Goal: Task Accomplishment & Management: Manage account settings

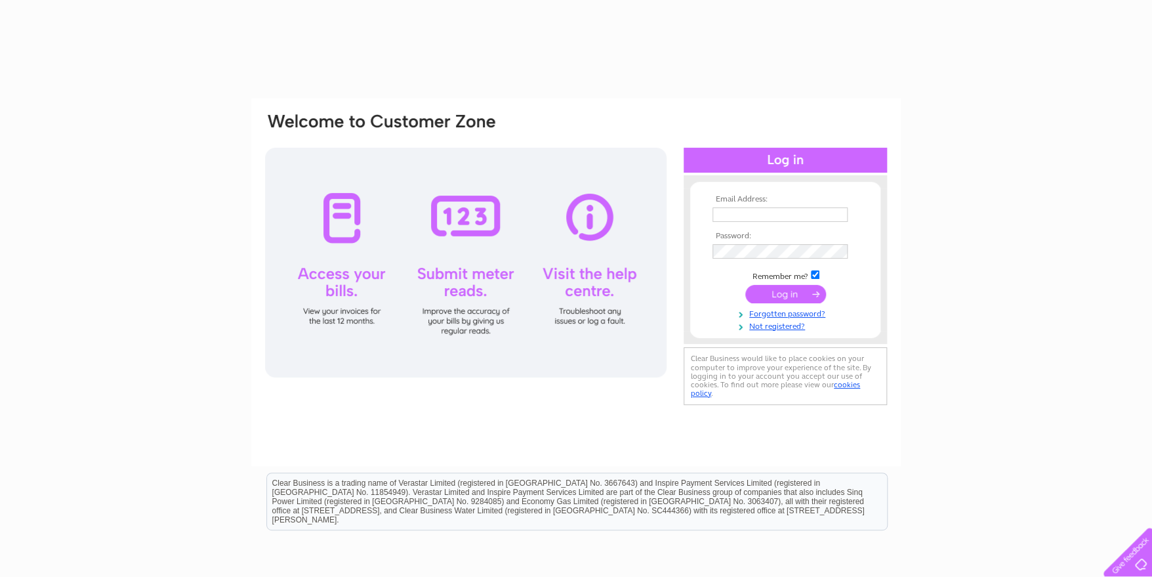
type input "[EMAIL_ADDRESS][DOMAIN_NAME]"
click at [800, 291] on input "submit" at bounding box center [785, 294] width 81 height 18
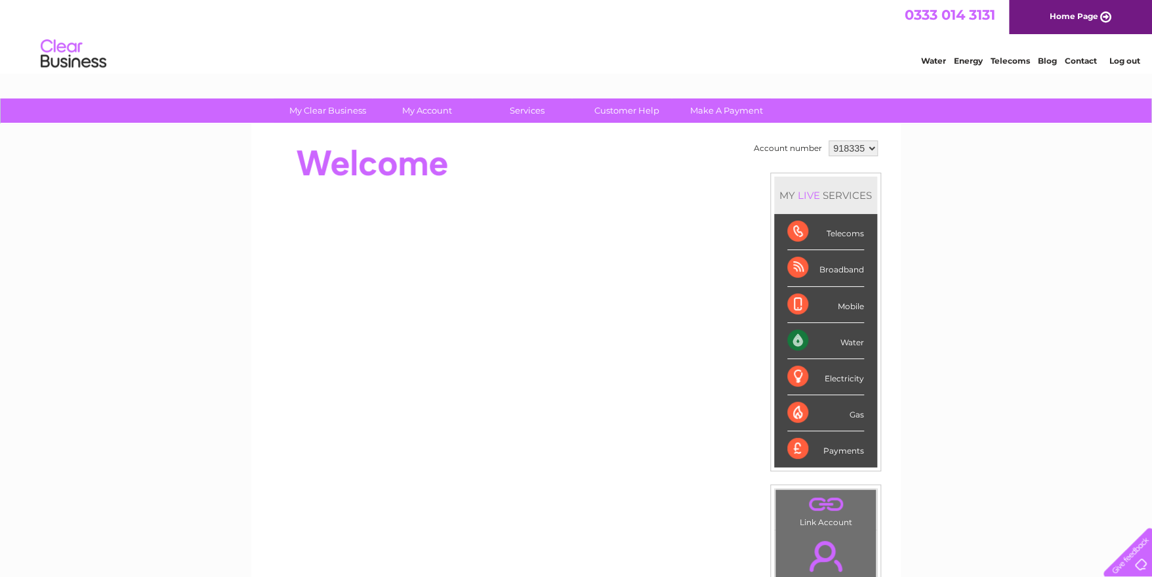
click at [818, 335] on div "Water" at bounding box center [825, 341] width 77 height 36
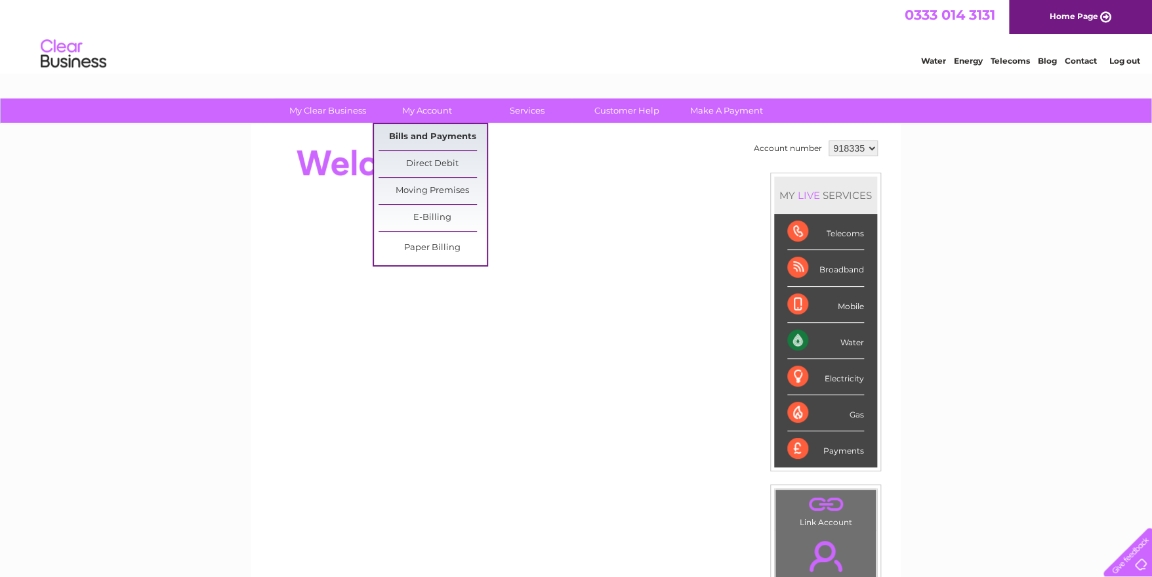
click at [435, 127] on link "Bills and Payments" at bounding box center [433, 137] width 108 height 26
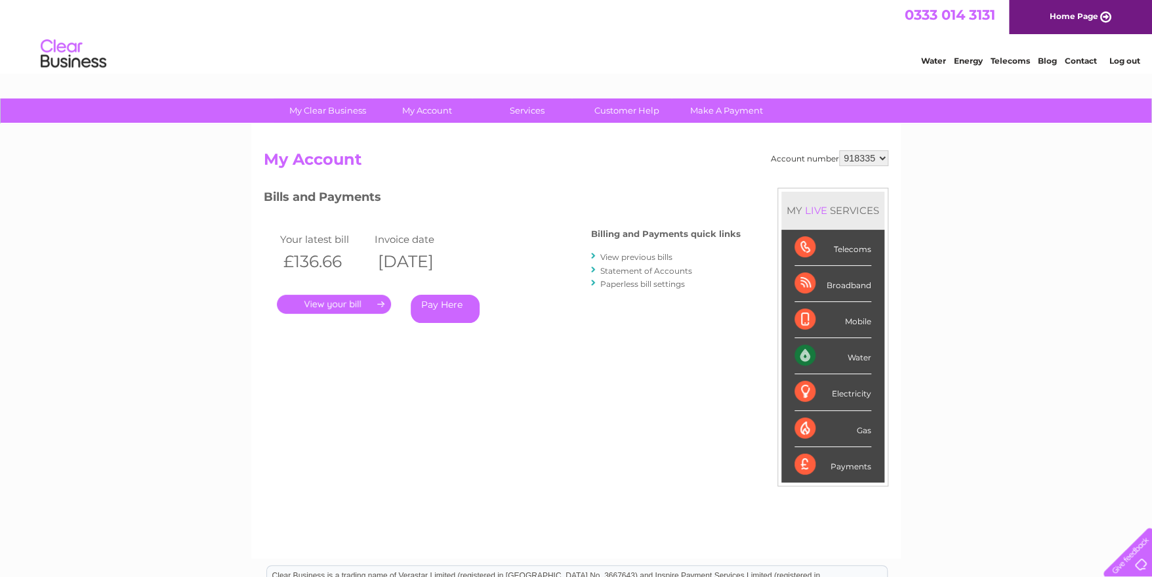
click at [331, 300] on link "." at bounding box center [334, 304] width 114 height 19
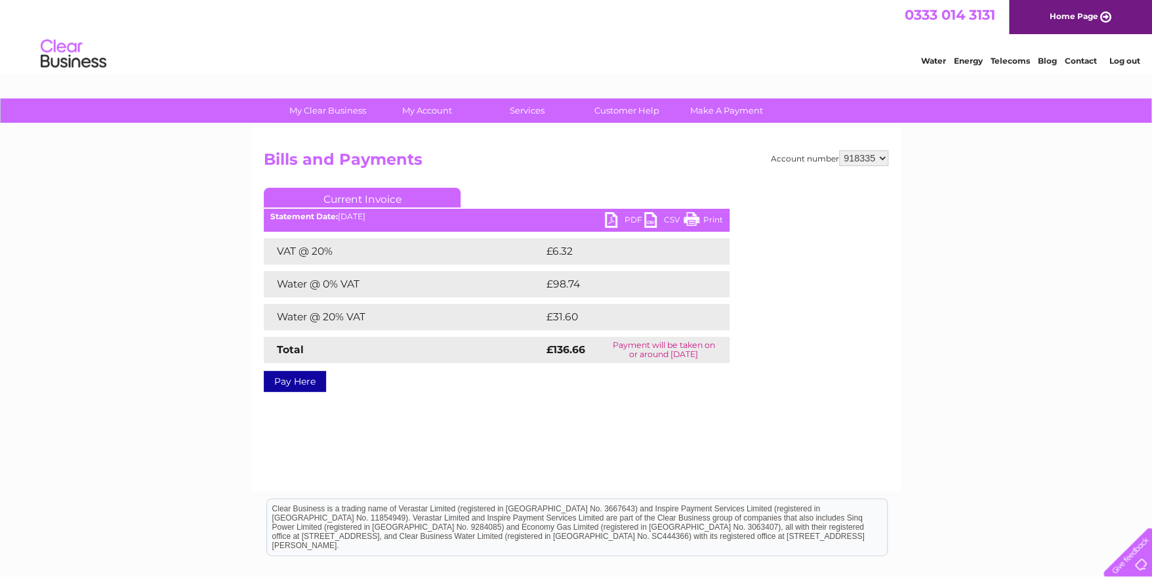
click at [695, 221] on link "Print" at bounding box center [703, 221] width 39 height 19
click at [880, 153] on select "918335 923554" at bounding box center [863, 158] width 49 height 16
select select "923554"
click at [840, 150] on select "918335 923554" at bounding box center [863, 158] width 49 height 16
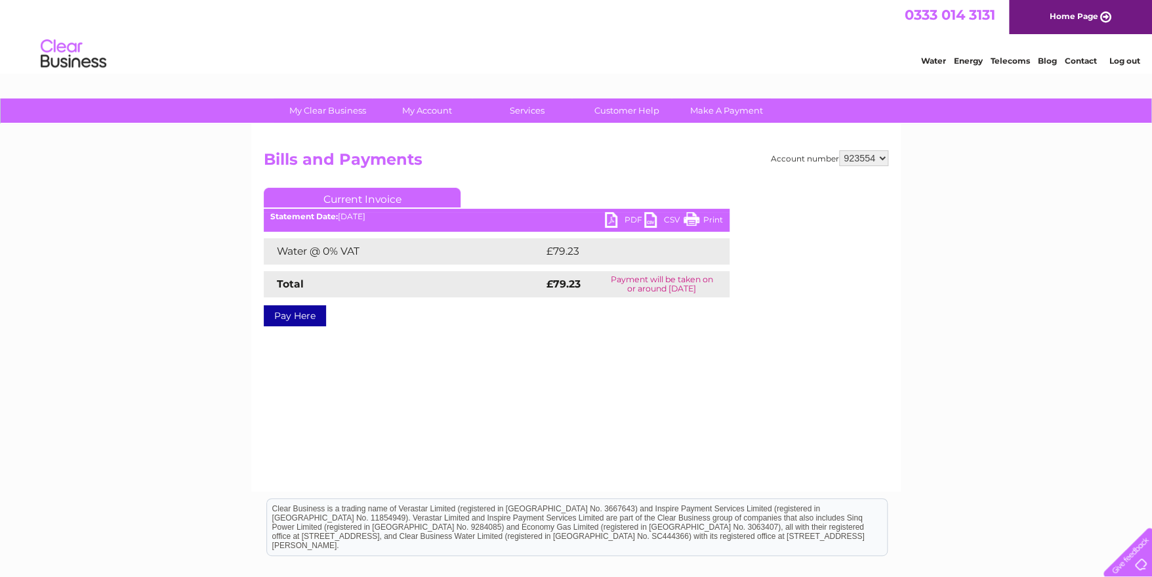
click at [701, 212] on ul "Current Invoice" at bounding box center [497, 200] width 466 height 24
click at [697, 219] on link "Print" at bounding box center [703, 221] width 39 height 19
